Goal: Use online tool/utility: Use online tool/utility

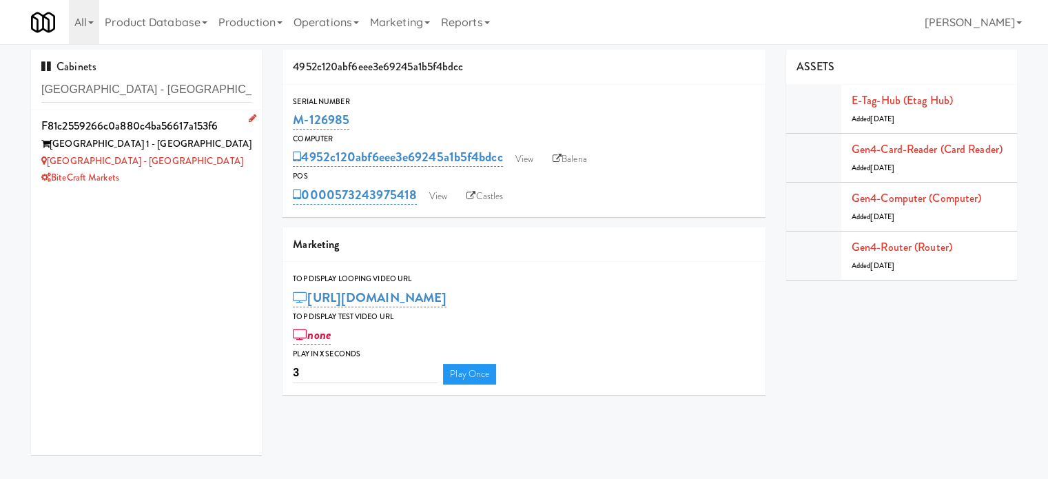
type input "[GEOGRAPHIC_DATA] - [GEOGRAPHIC_DATA]"
click at [219, 161] on div "[GEOGRAPHIC_DATA] - [GEOGRAPHIC_DATA]" at bounding box center [146, 161] width 210 height 17
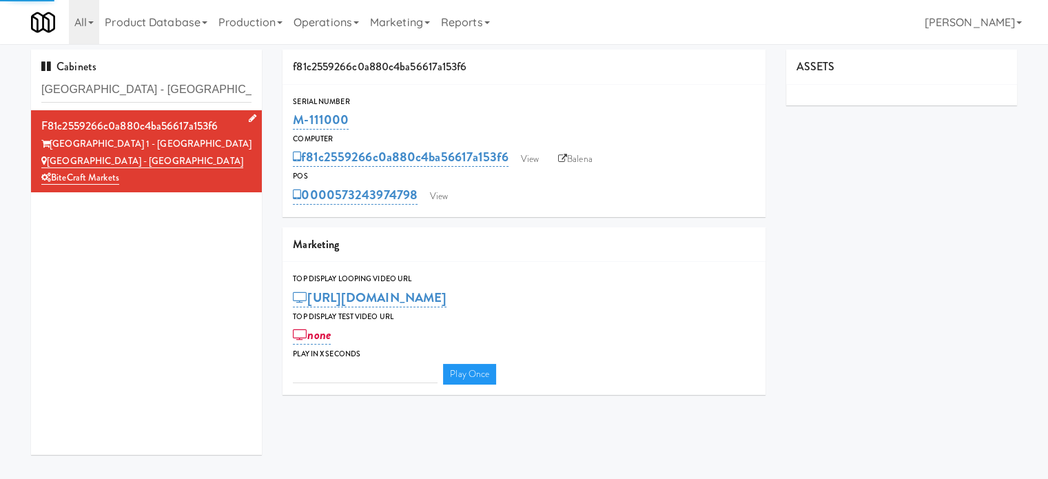
type input "3"
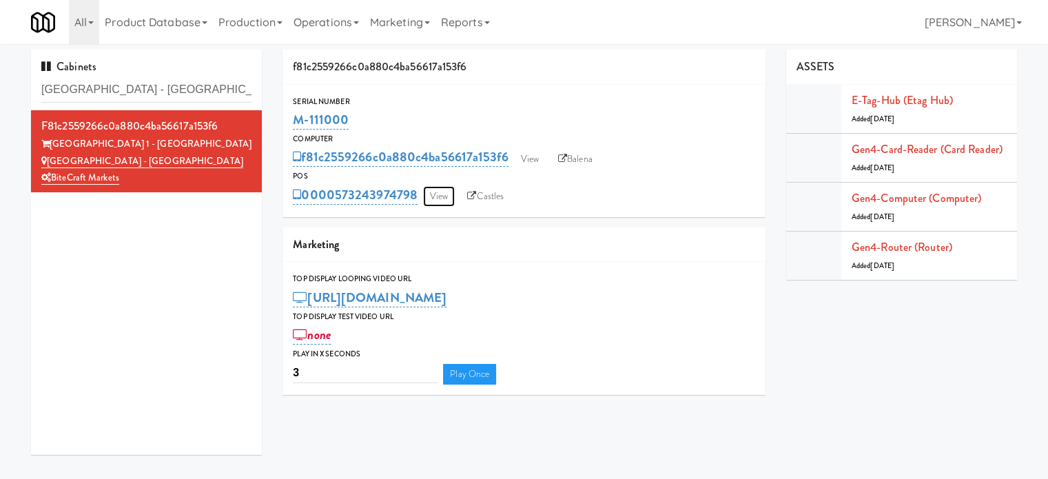
click at [442, 196] on link "View" at bounding box center [439, 196] width 32 height 21
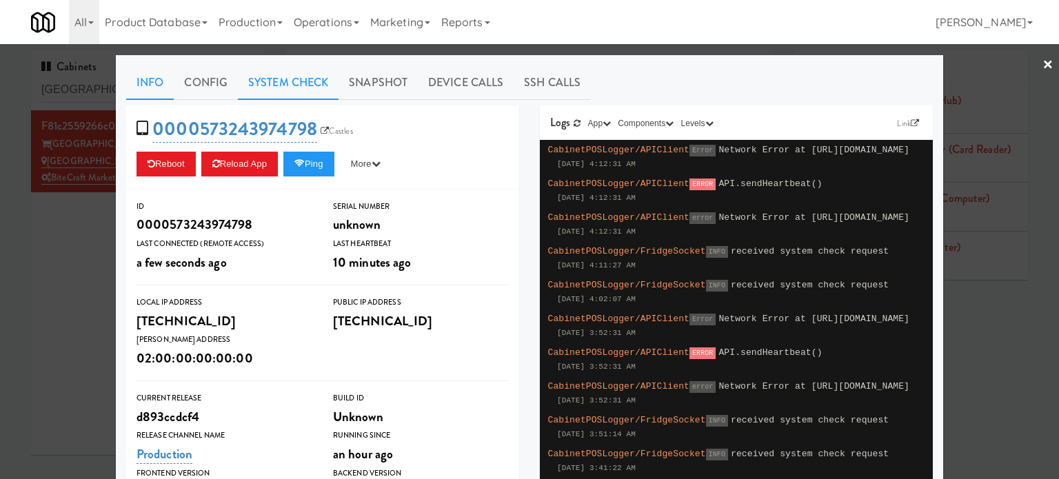
click at [278, 79] on link "System Check" at bounding box center [288, 82] width 101 height 34
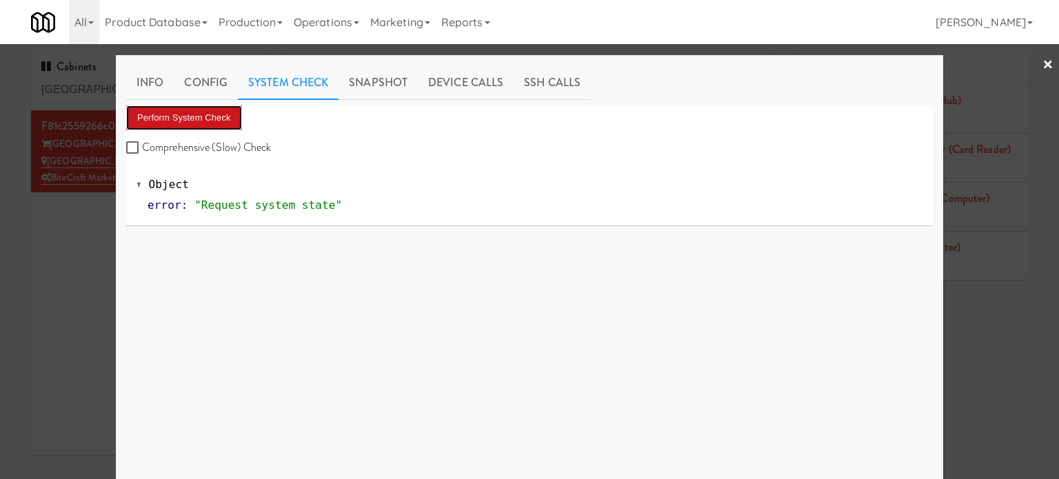
click at [194, 115] on button "Perform System Check" at bounding box center [184, 117] width 116 height 25
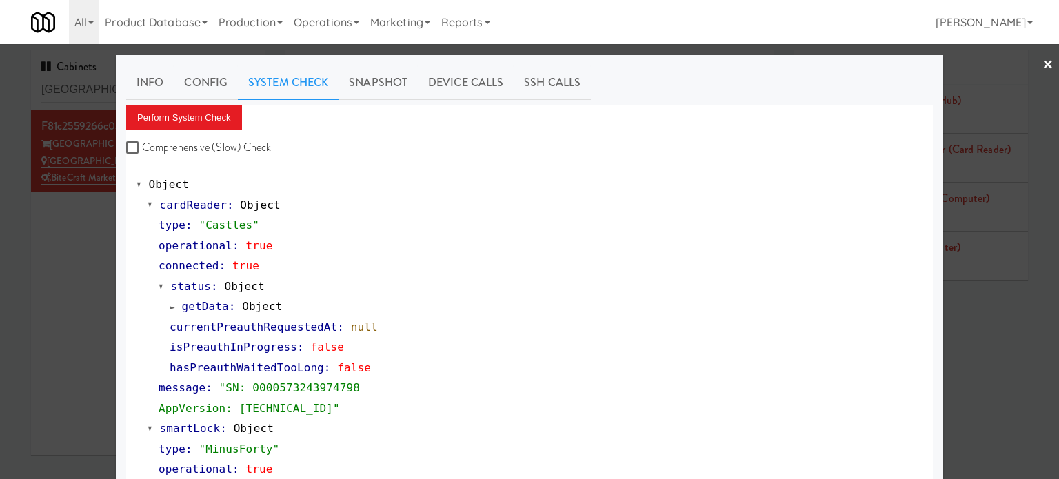
click at [19, 283] on div at bounding box center [529, 239] width 1059 height 479
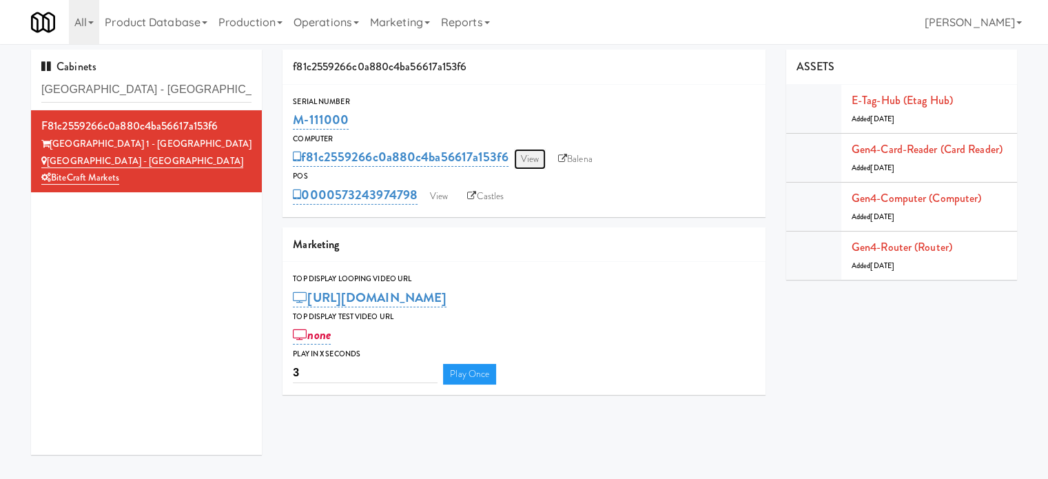
click at [532, 159] on link "View" at bounding box center [530, 159] width 32 height 21
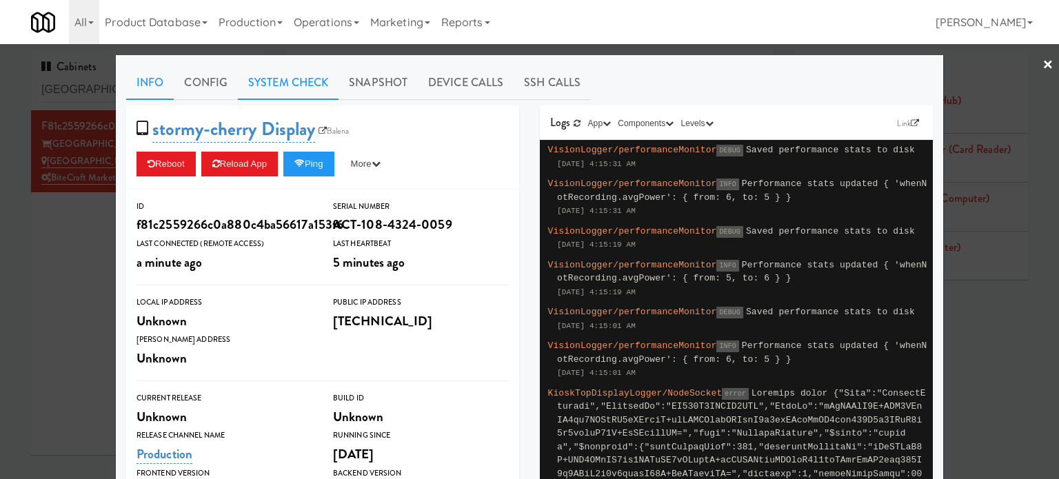
click at [281, 74] on link "System Check" at bounding box center [288, 82] width 101 height 34
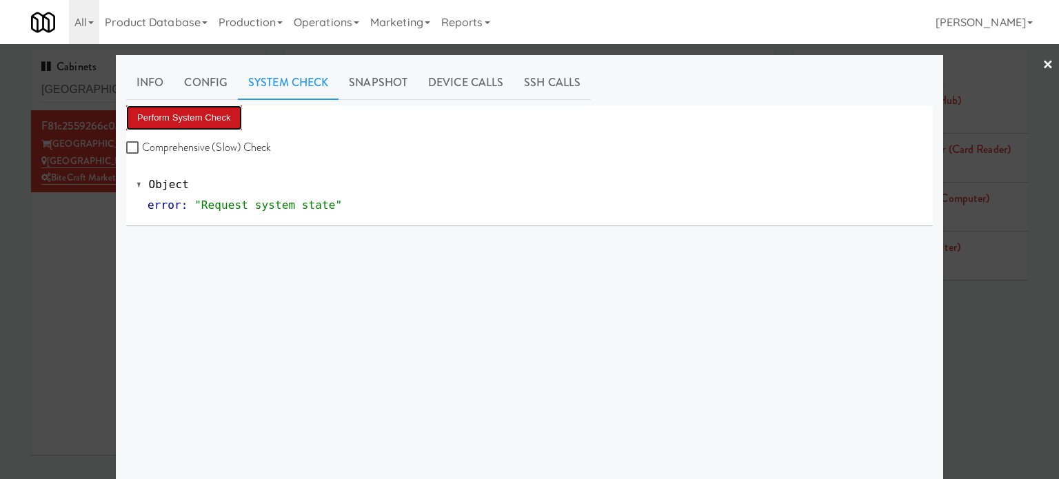
click at [198, 121] on button "Perform System Check" at bounding box center [184, 117] width 116 height 25
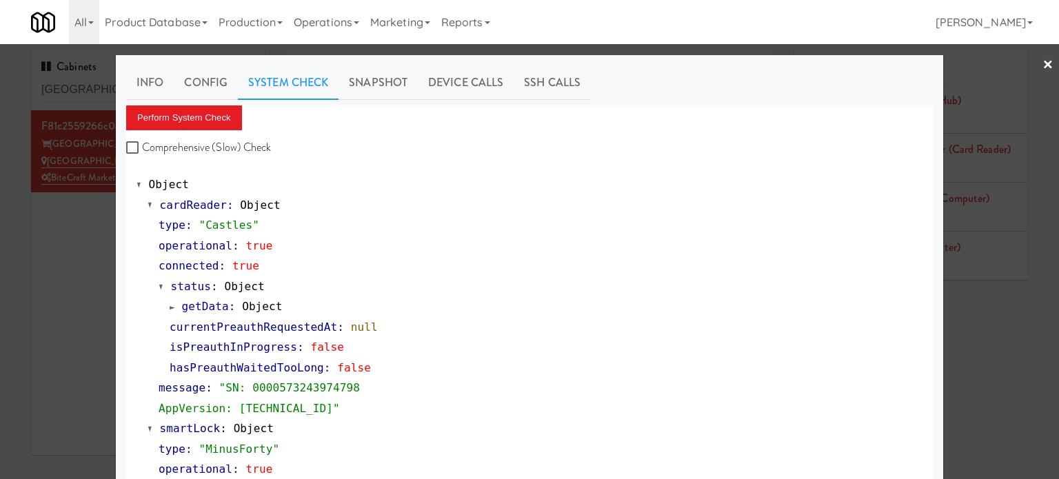
click at [39, 271] on div at bounding box center [529, 239] width 1059 height 479
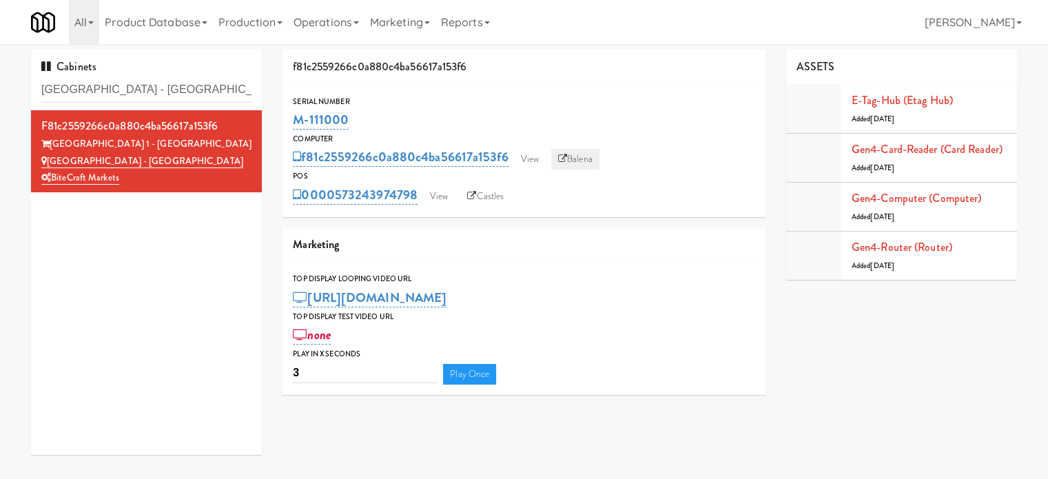
click at [578, 160] on link "Balena" at bounding box center [575, 159] width 48 height 21
